Goal: Transaction & Acquisition: Purchase product/service

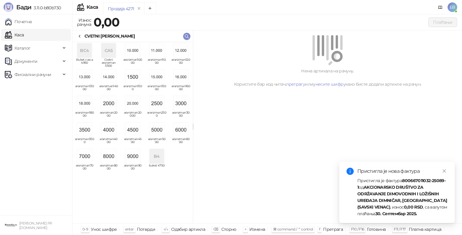
click at [162, 106] on img "grid" at bounding box center [156, 103] width 14 height 14
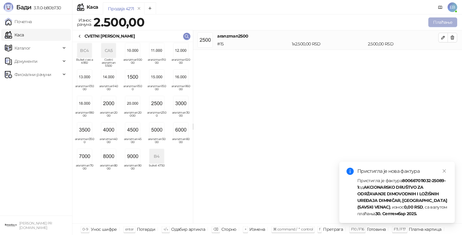
click at [449, 24] on button "Плаћање" at bounding box center [442, 22] width 29 height 10
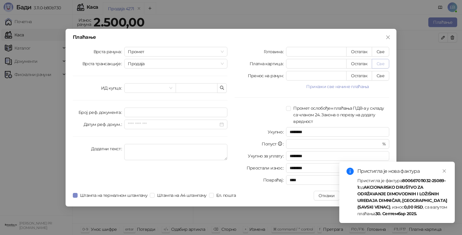
click at [381, 64] on button "Све" at bounding box center [379, 64] width 17 height 10
type input "****"
click at [443, 171] on icon "close" at bounding box center [443, 170] width 3 height 3
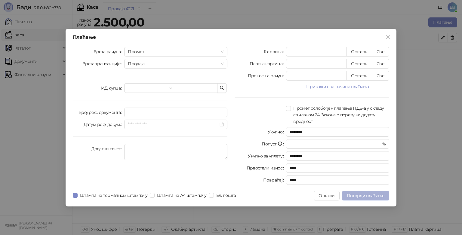
click at [370, 195] on span "Потврди плаћање" at bounding box center [365, 195] width 38 height 5
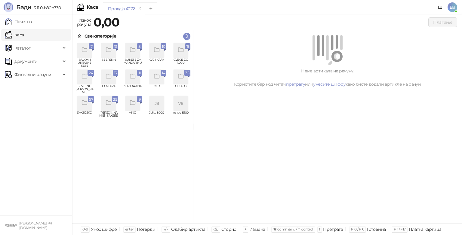
click at [87, 77] on icon "grid" at bounding box center [84, 76] width 5 height 4
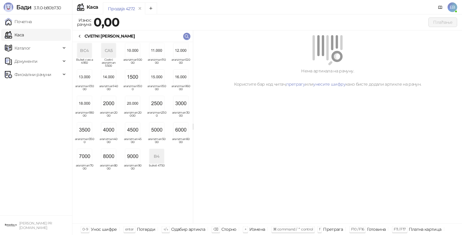
click at [180, 108] on img "grid" at bounding box center [180, 103] width 14 height 14
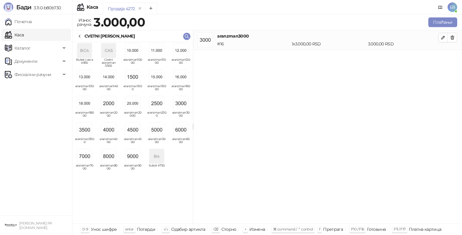
click at [82, 35] on icon at bounding box center [79, 36] width 5 height 5
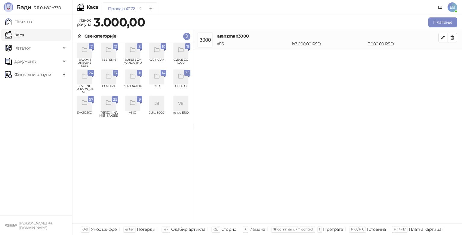
click at [183, 53] on icon "grid" at bounding box center [180, 50] width 7 height 7
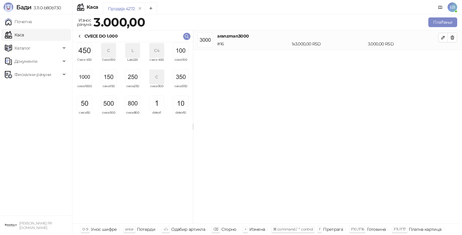
click at [178, 57] on img "grid" at bounding box center [180, 50] width 14 height 14
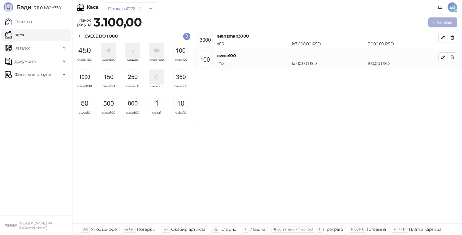
click at [449, 24] on button "Плаћање" at bounding box center [442, 22] width 29 height 10
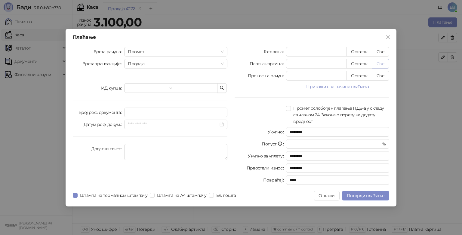
click at [381, 64] on button "Све" at bounding box center [379, 64] width 17 height 10
type input "****"
click at [386, 194] on button "Потврди плаћање" at bounding box center [365, 196] width 47 height 10
